Goal: Obtain resource: Download file/media

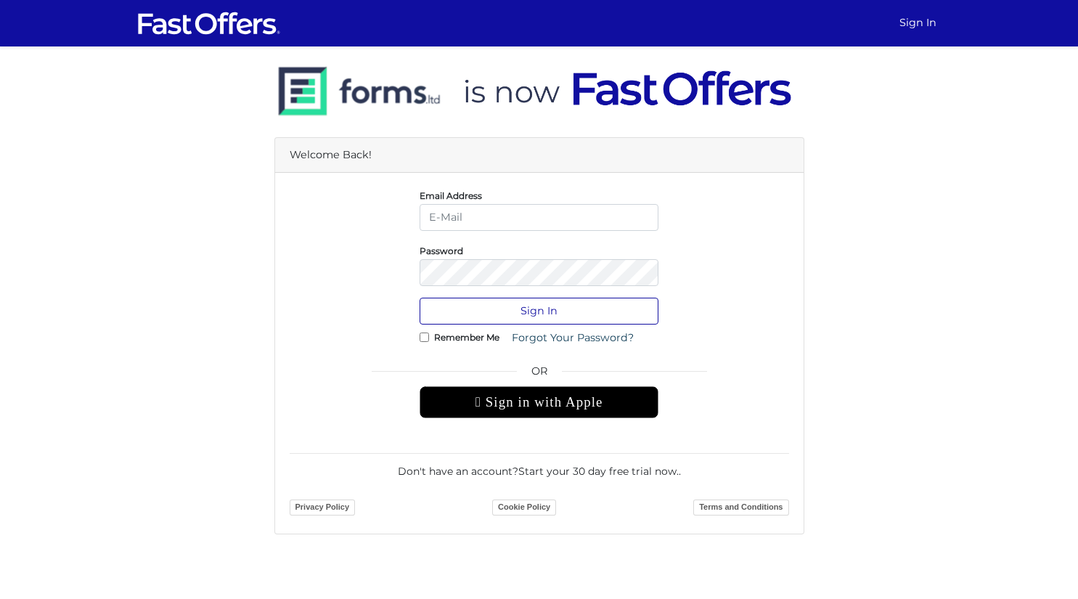
type input "[PERSON_NAME][EMAIL_ADDRESS][DOMAIN_NAME]"
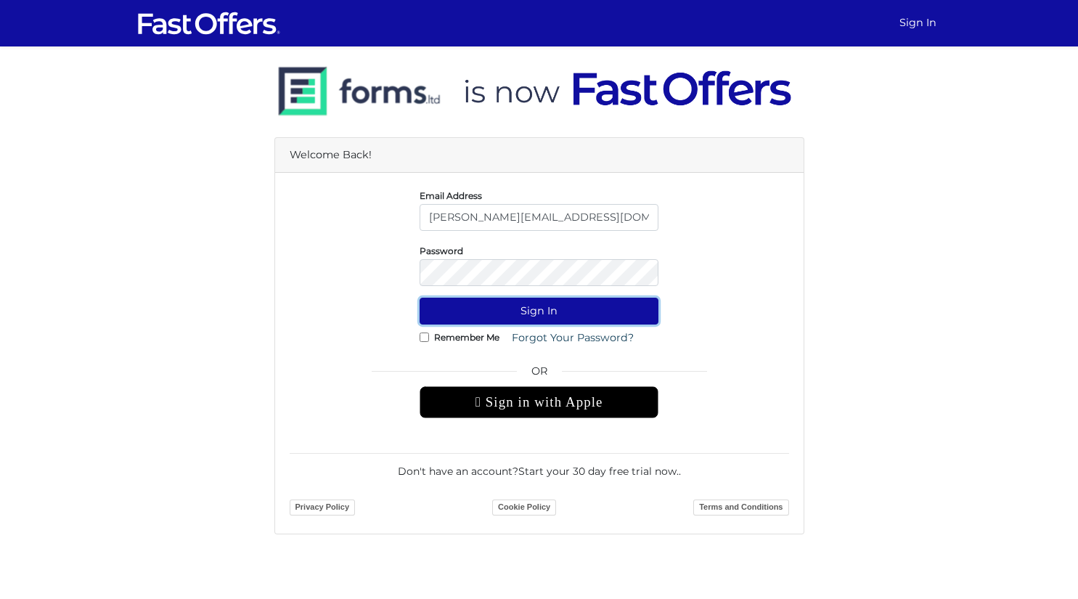
click at [519, 308] on button "Sign In" at bounding box center [539, 311] width 239 height 27
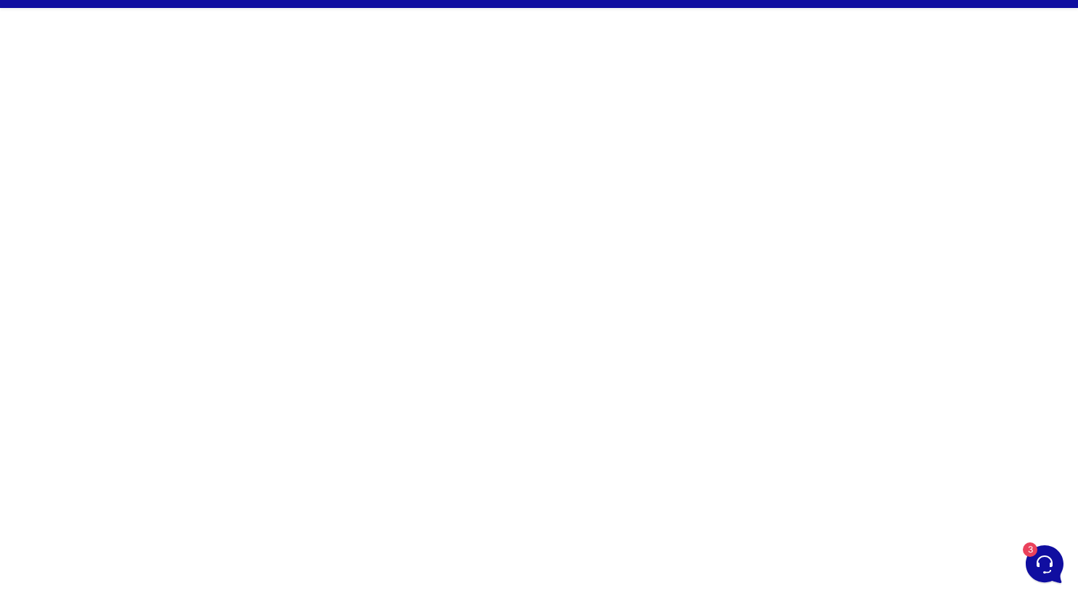
scroll to position [40, 0]
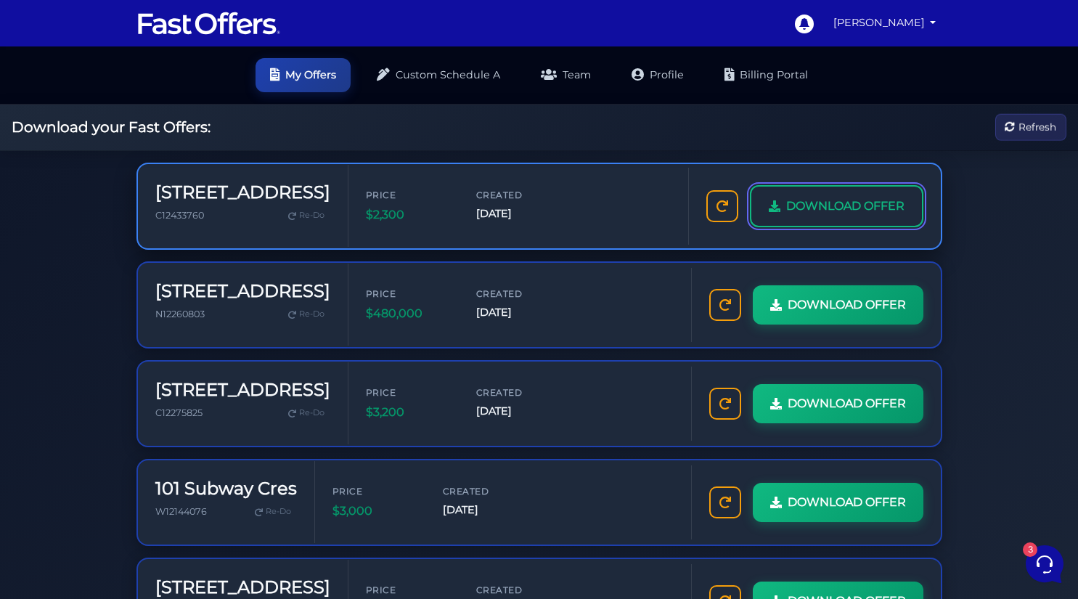
click at [867, 211] on span "DOWNLOAD OFFER" at bounding box center [845, 206] width 118 height 19
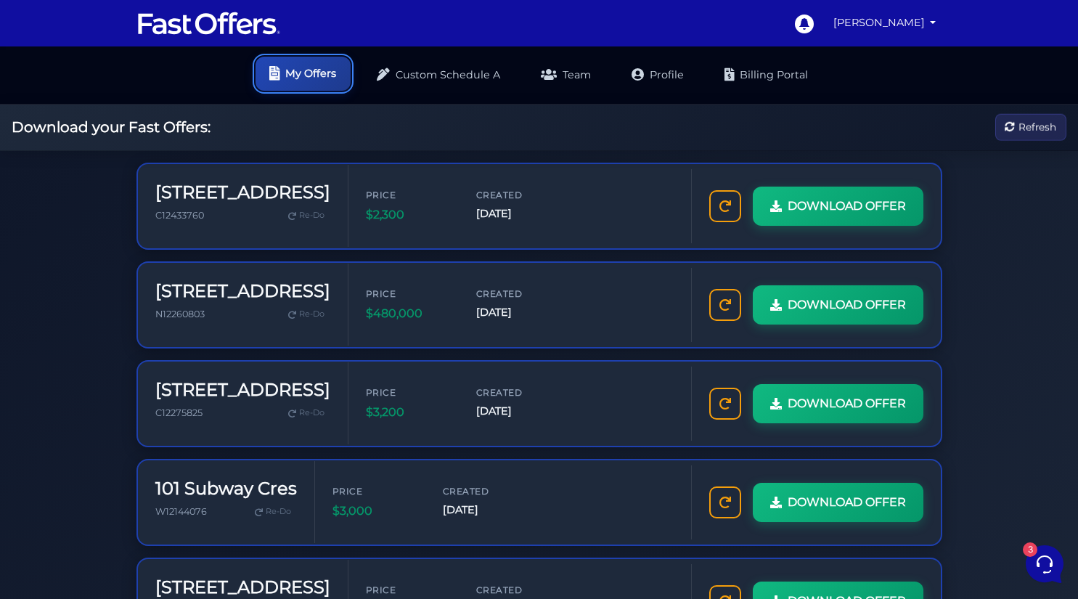
click at [332, 65] on link "My Offers" at bounding box center [302, 74] width 95 height 34
click at [931, 22] on link "[PERSON_NAME]" at bounding box center [884, 23] width 115 height 28
